Goal: Information Seeking & Learning: Learn about a topic

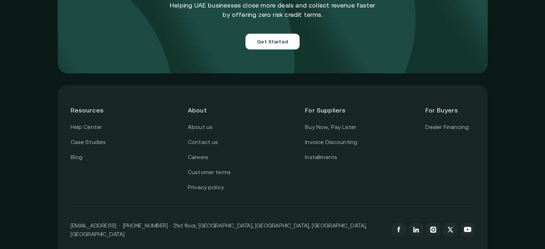
scroll to position [2584, 0]
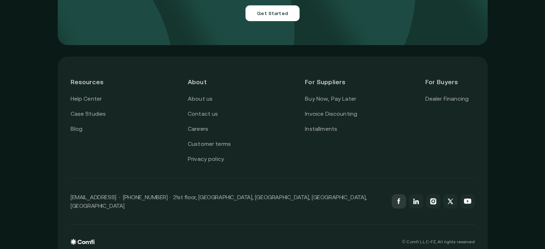
click at [401, 197] on icon at bounding box center [399, 201] width 9 height 9
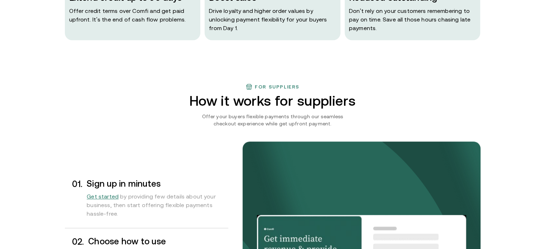
scroll to position [525, 0]
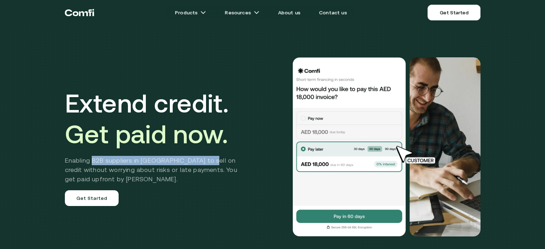
drag, startPoint x: 95, startPoint y: 159, endPoint x: 206, endPoint y: 158, distance: 111.5
click at [206, 158] on h2 "Enabling B2B suppliers in [GEOGRAPHIC_DATA] to sell on credit without worrying …" at bounding box center [156, 170] width 183 height 28
copy h2 "B2B suppliers in MENA to sell on credit"
